Goal: Obtain resource: Download file/media

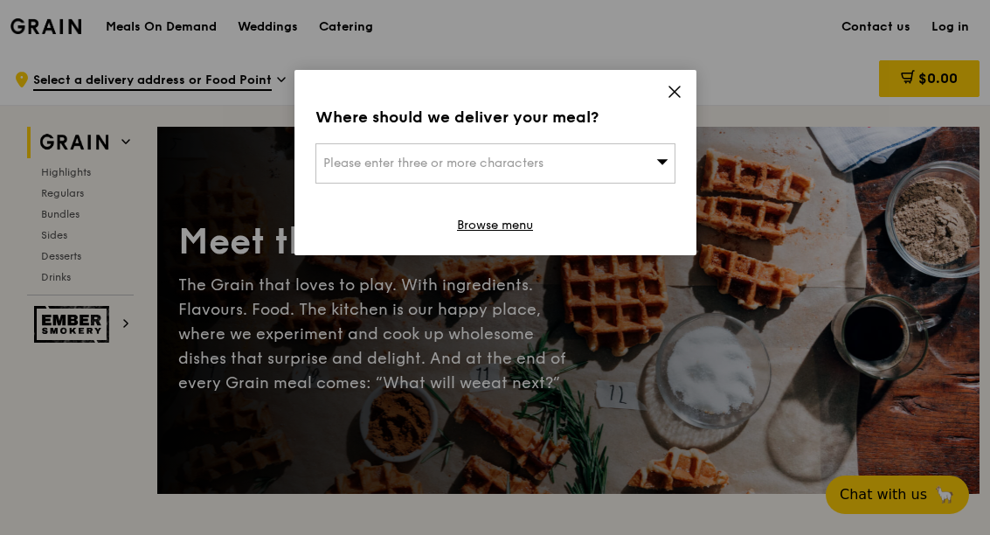
click at [689, 89] on div "Where should we deliver your meal? Please enter three or more characters Browse…" at bounding box center [496, 162] width 402 height 185
click at [680, 90] on icon at bounding box center [675, 92] width 16 height 16
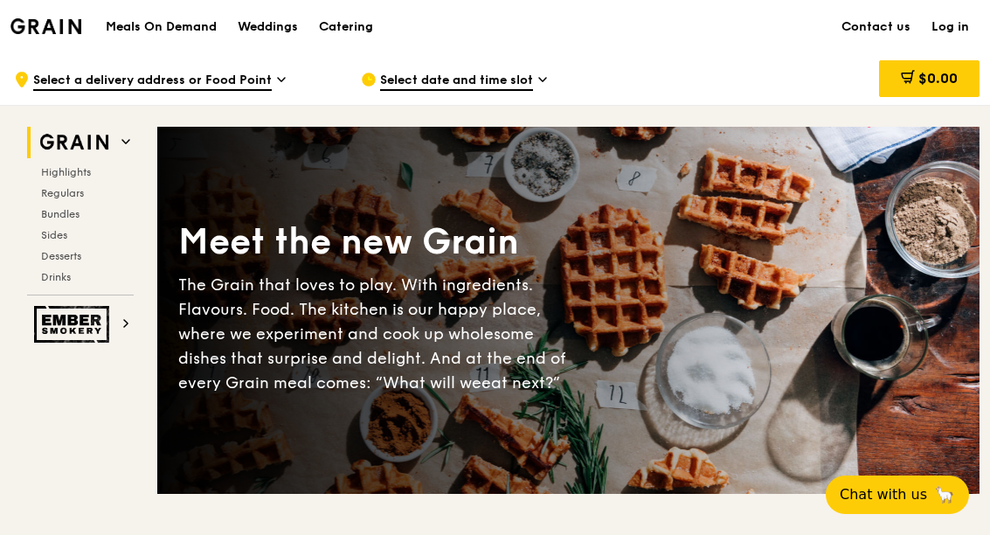
click at [155, 28] on h1 "Meals On Demand" at bounding box center [161, 26] width 111 height 17
click at [335, 24] on div "Catering" at bounding box center [346, 27] width 54 height 52
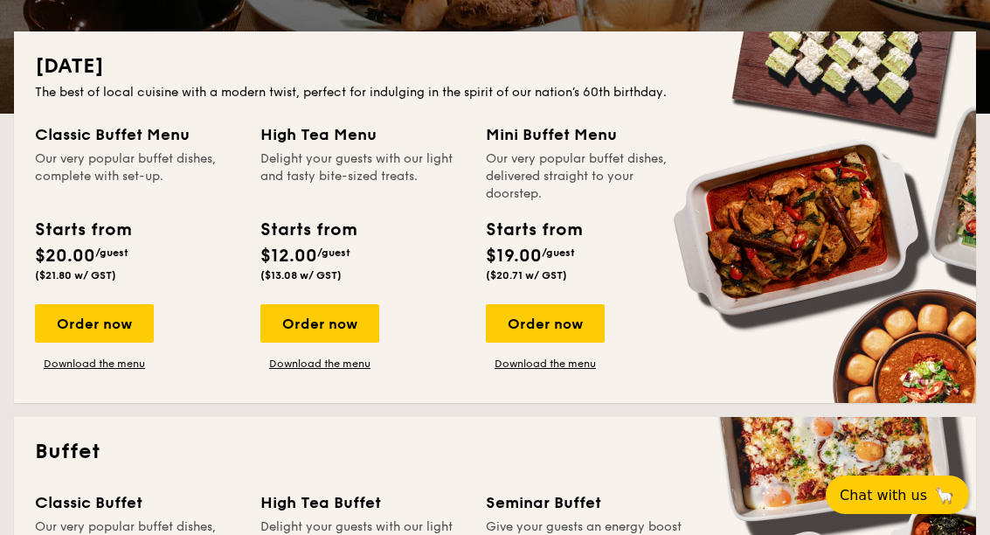
scroll to position [410, 0]
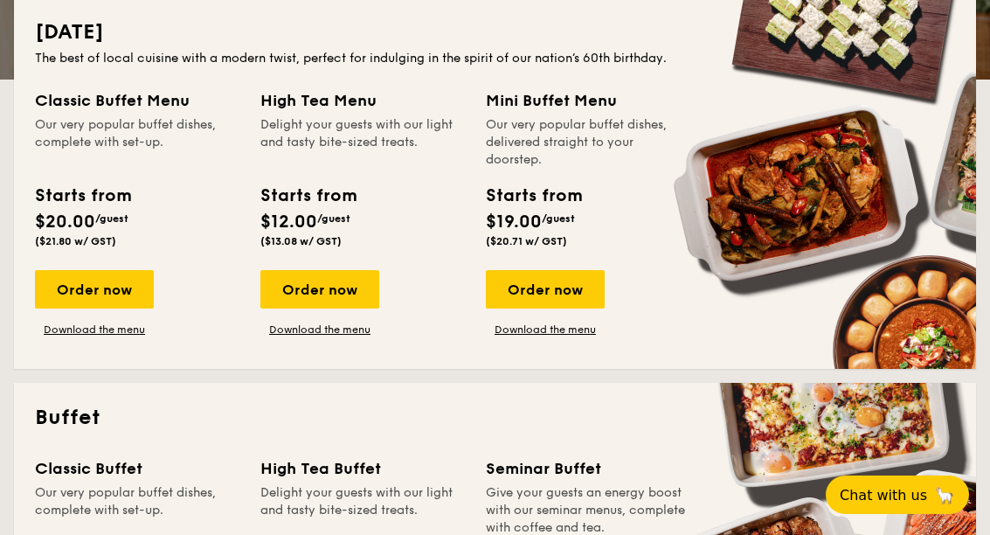
click at [580, 334] on link "Download the menu" at bounding box center [545, 330] width 119 height 14
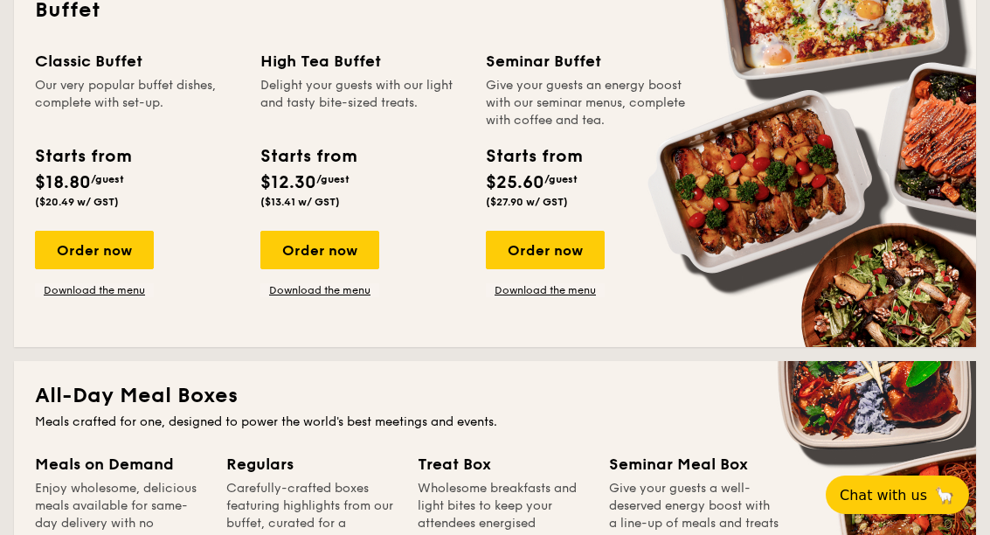
scroll to position [834, 0]
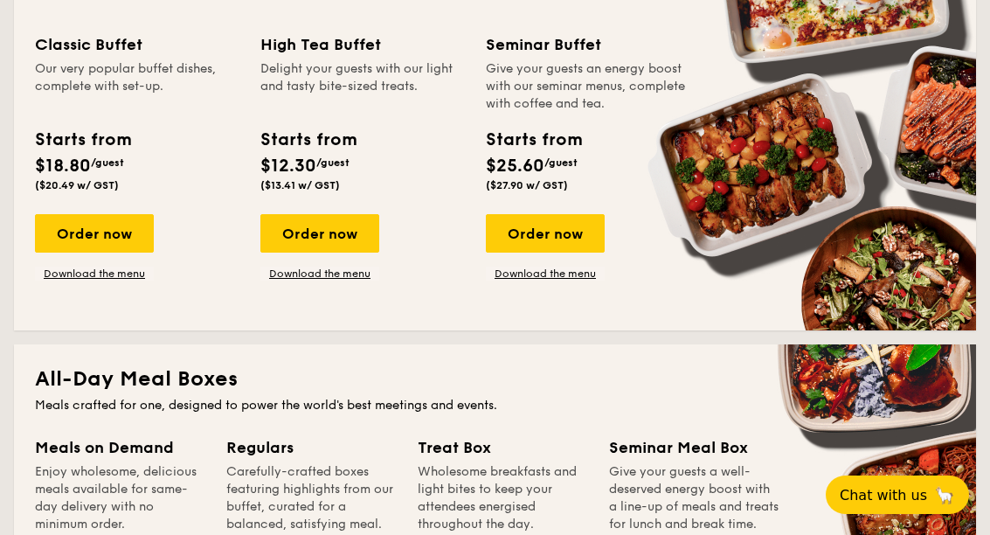
click at [280, 272] on link "Download the menu" at bounding box center [319, 274] width 119 height 14
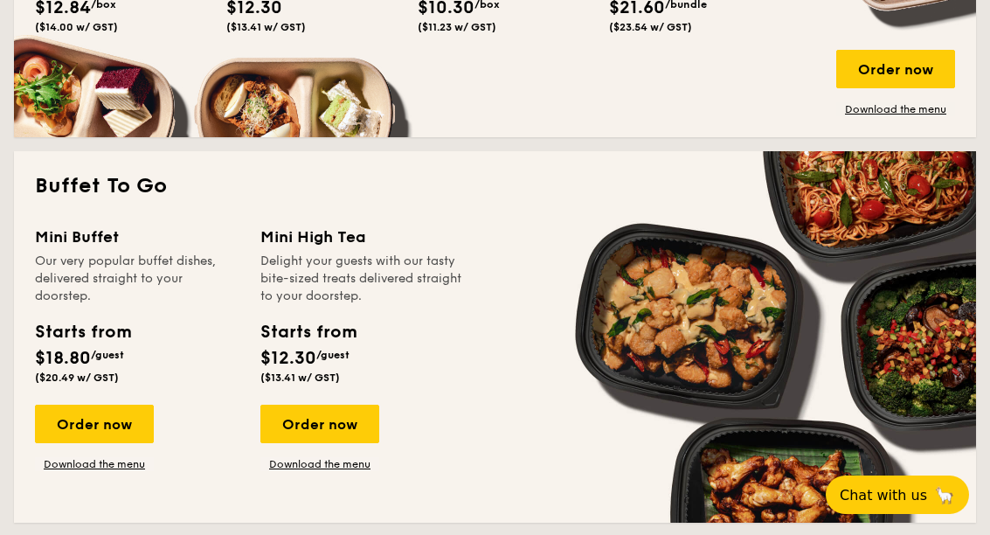
scroll to position [1385, 0]
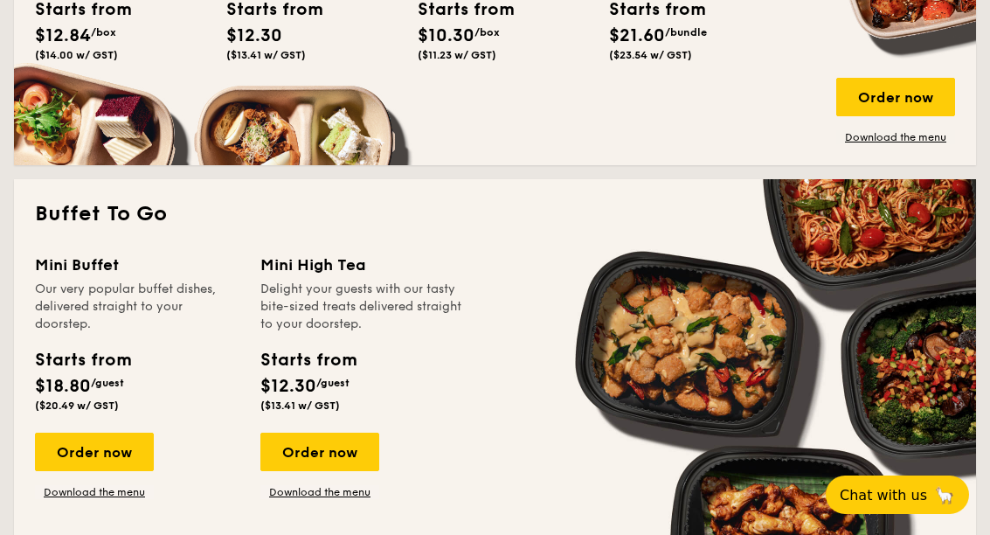
click at [76, 498] on link "Download the menu" at bounding box center [94, 492] width 119 height 14
